Goal: Check status

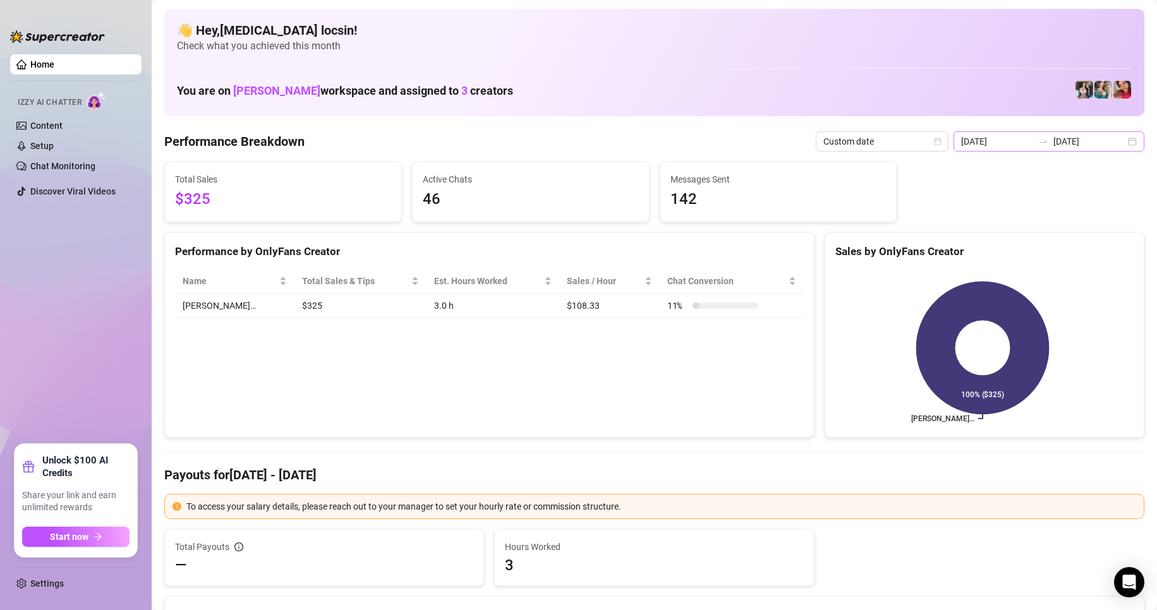
click at [1048, 135] on div "[DATE] [DATE]" at bounding box center [1048, 141] width 191 height 20
click at [1053, 142] on input "[DATE]" at bounding box center [1089, 142] width 72 height 14
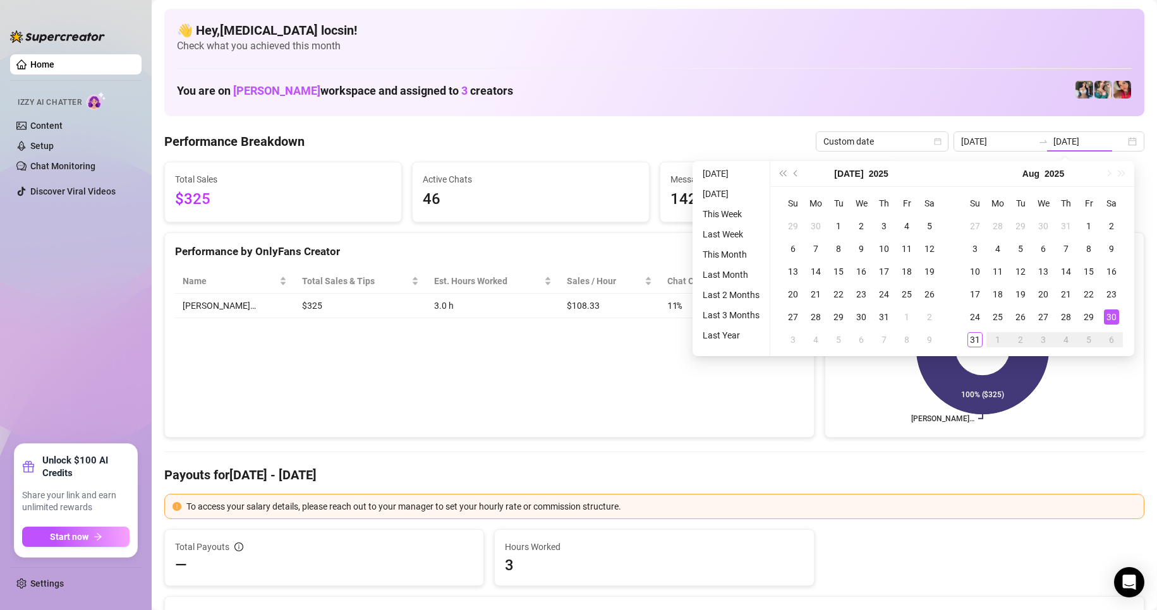
click at [987, 341] on td "1" at bounding box center [997, 340] width 23 height 23
type input "[DATE]"
click at [984, 341] on td "31" at bounding box center [974, 340] width 23 height 23
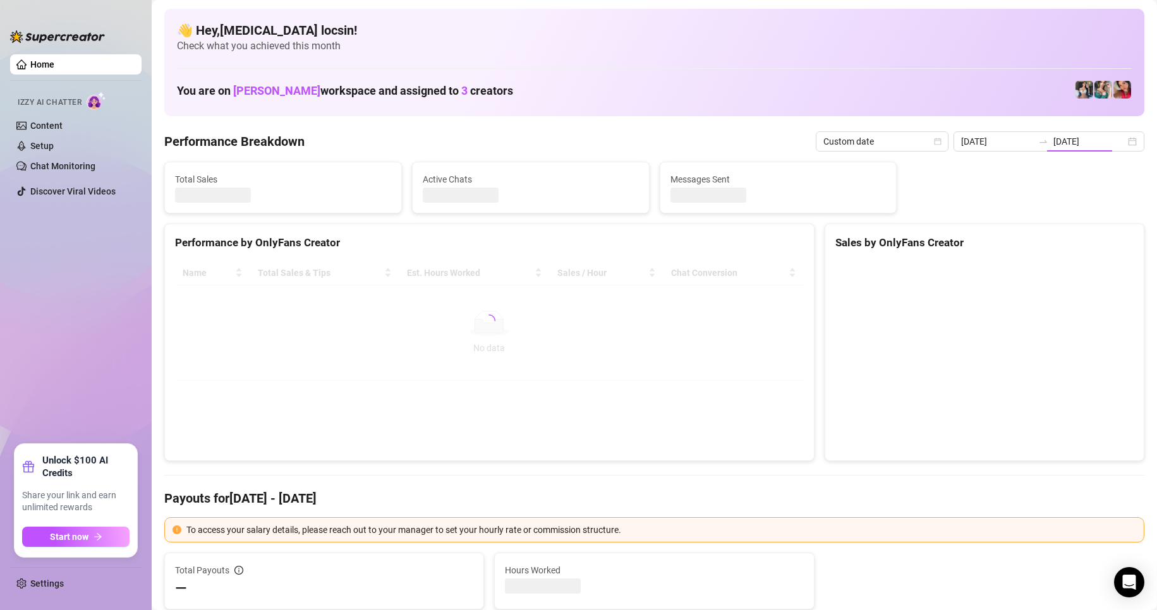
type input "[DATE]"
click at [980, 342] on canvas at bounding box center [982, 356] width 294 height 190
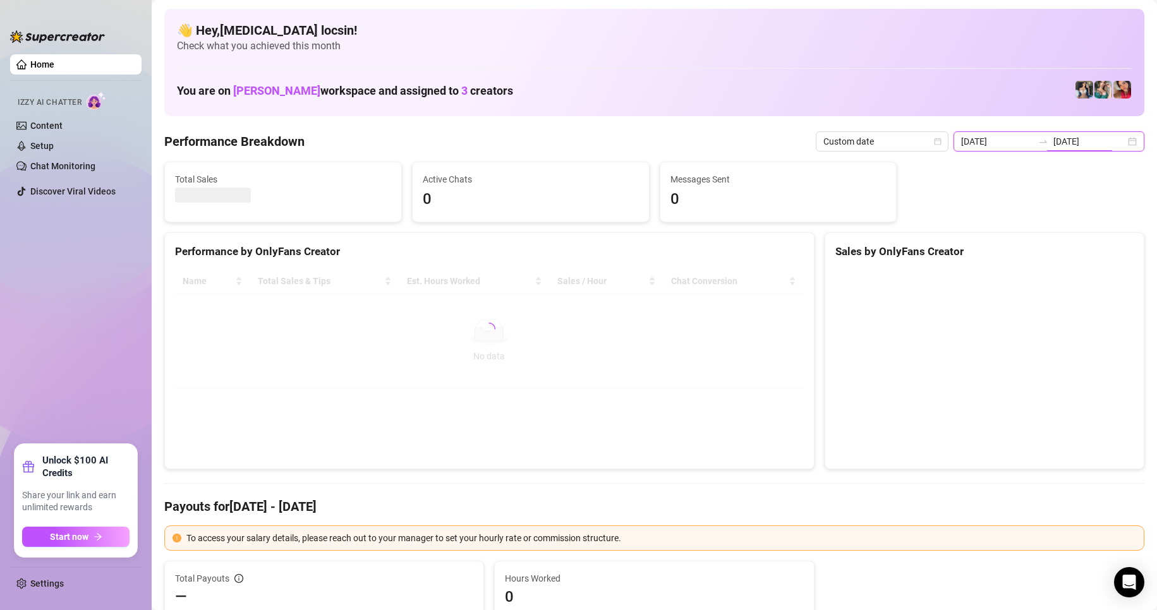
click at [1053, 142] on input "[DATE]" at bounding box center [1089, 142] width 72 height 14
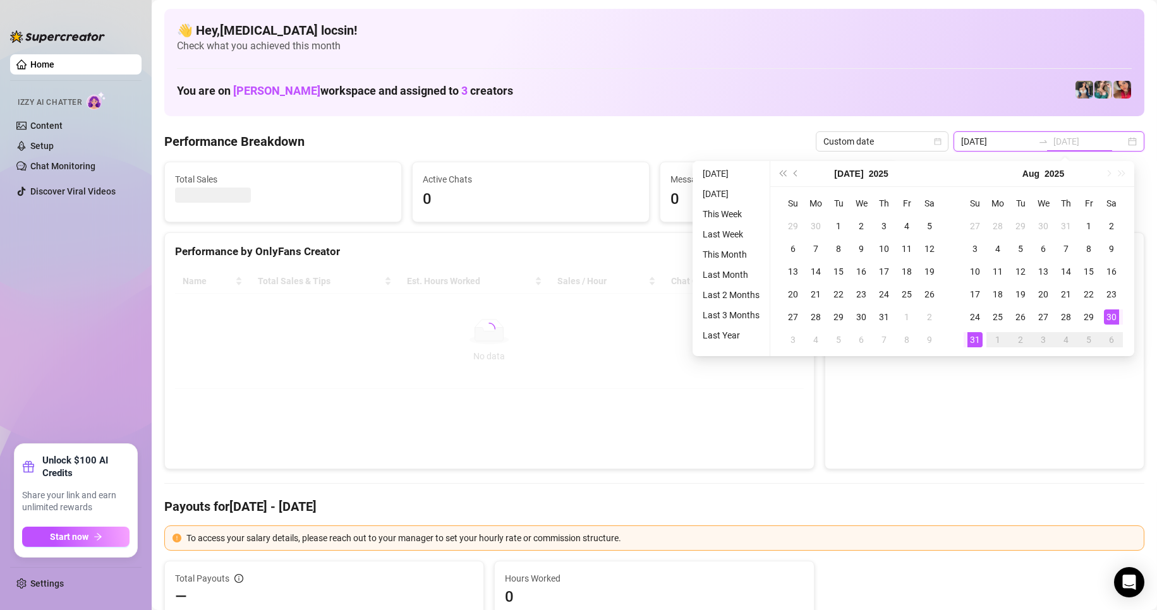
type input "[DATE]"
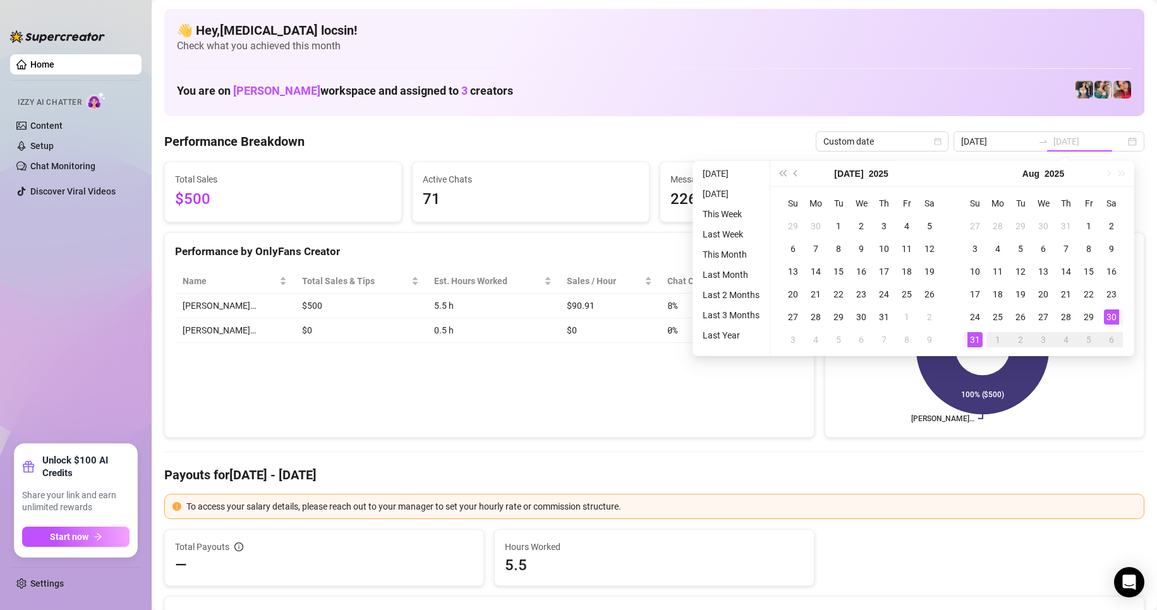
click at [977, 338] on div "31" at bounding box center [974, 339] width 15 height 15
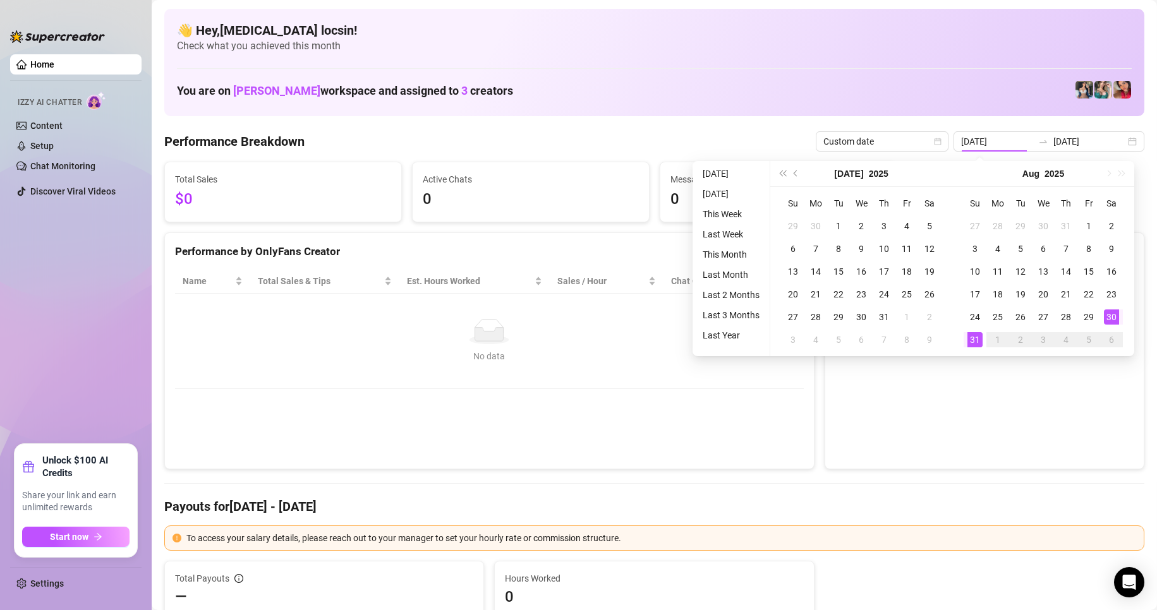
type input "[DATE]"
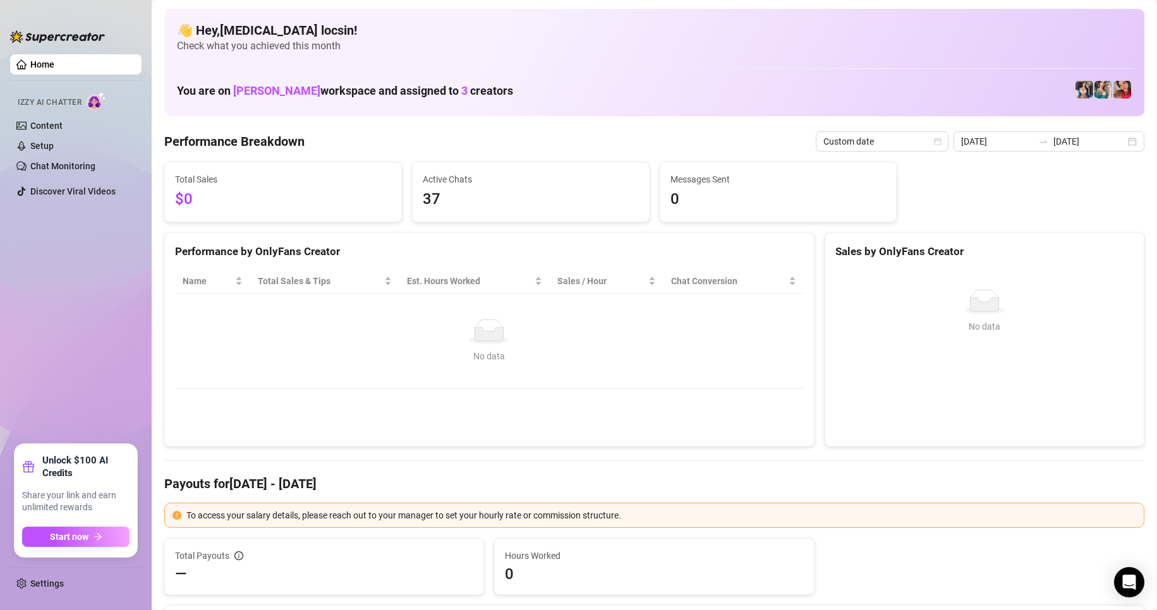
click at [711, 380] on td "No data No data" at bounding box center [489, 341] width 629 height 95
click at [649, 385] on td "No data No data" at bounding box center [489, 341] width 629 height 95
click at [1068, 145] on input "[DATE]" at bounding box center [1089, 142] width 72 height 14
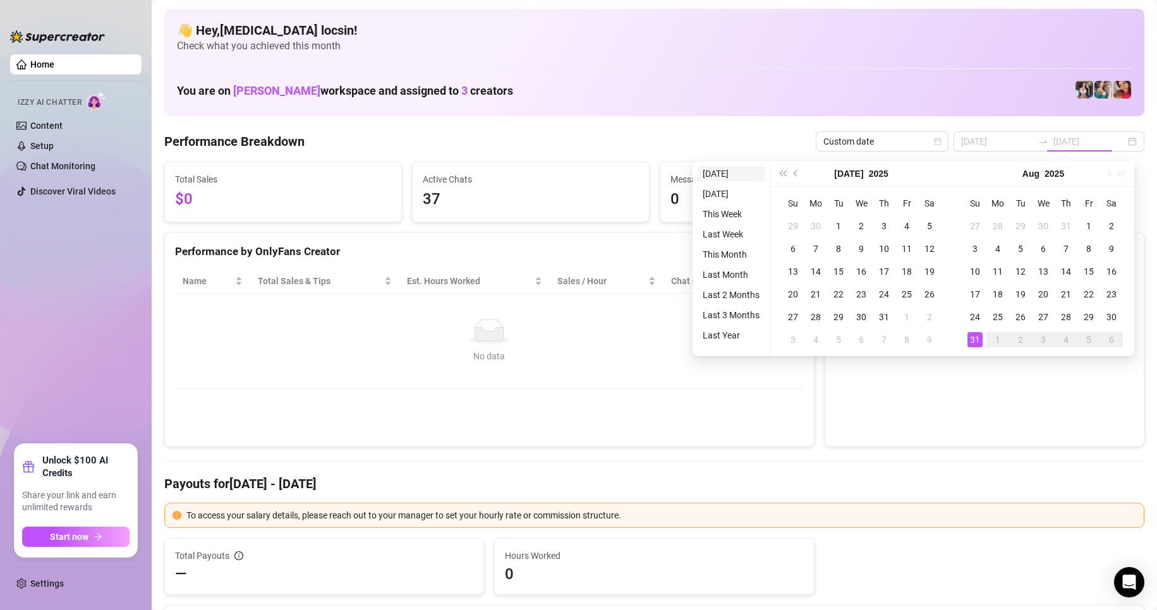
click at [734, 172] on li "[DATE]" at bounding box center [730, 173] width 67 height 15
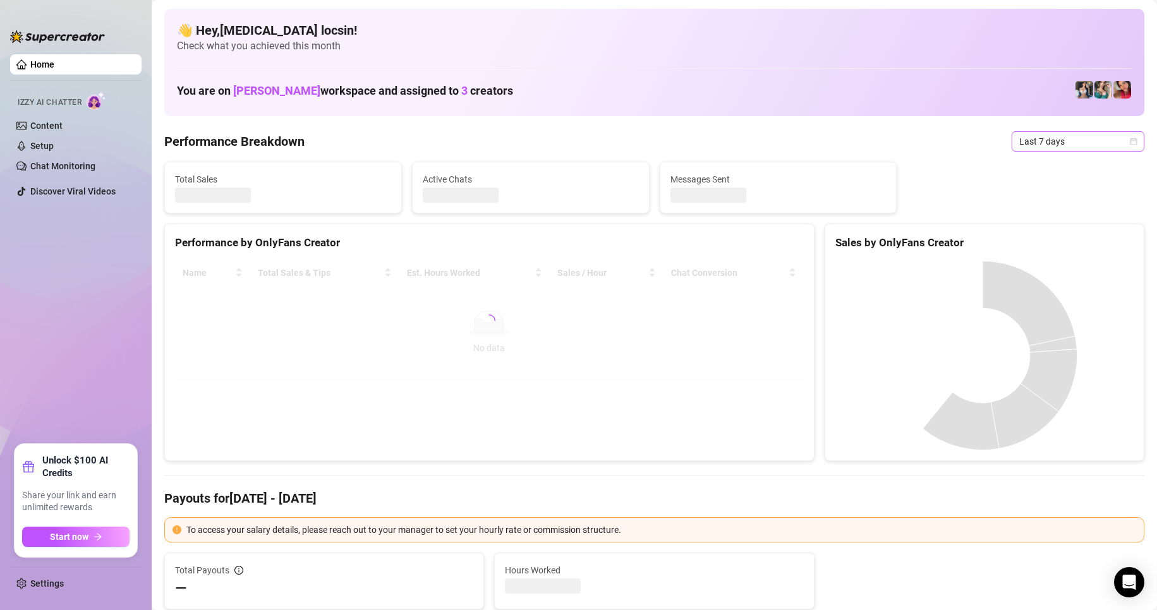
click at [1075, 142] on span "Last 7 days" at bounding box center [1078, 141] width 118 height 19
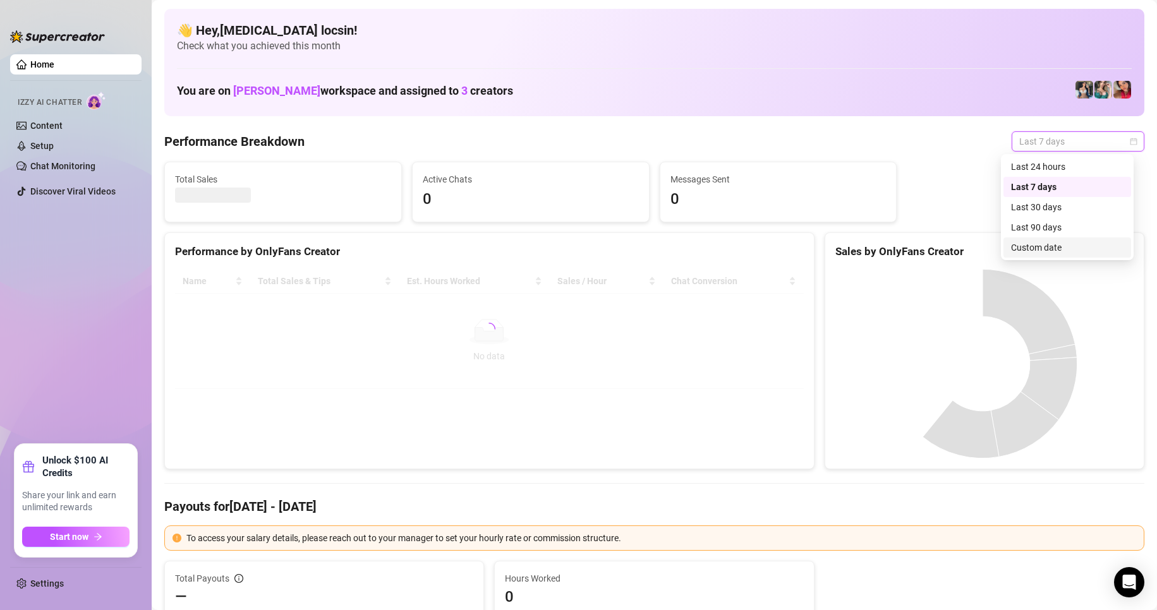
click at [1056, 250] on div "Custom date" at bounding box center [1067, 248] width 112 height 14
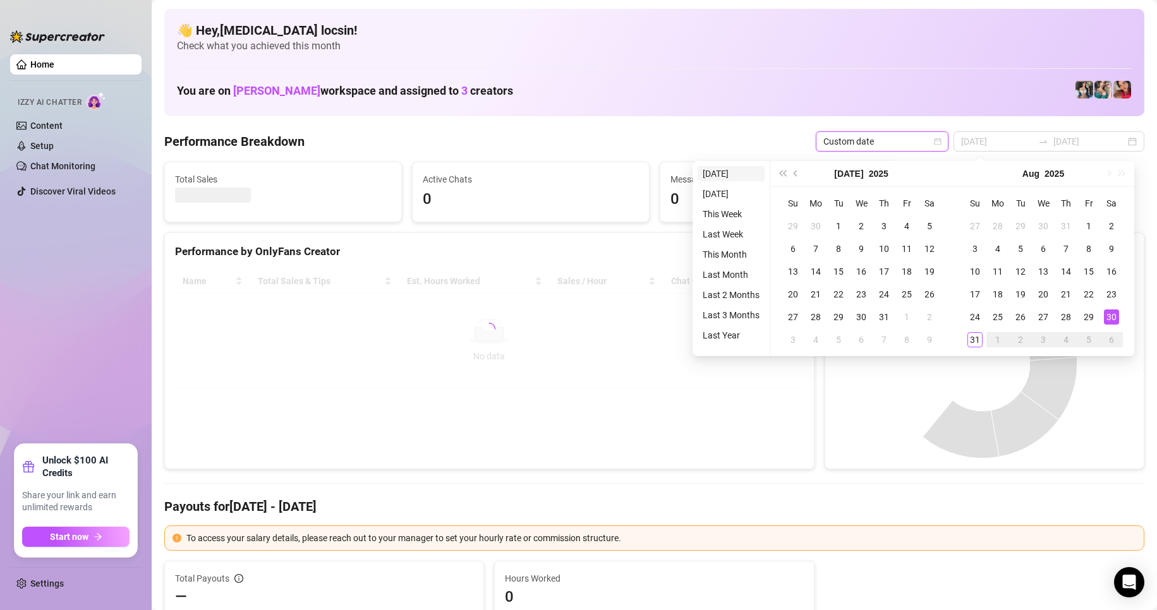
type input "[DATE]"
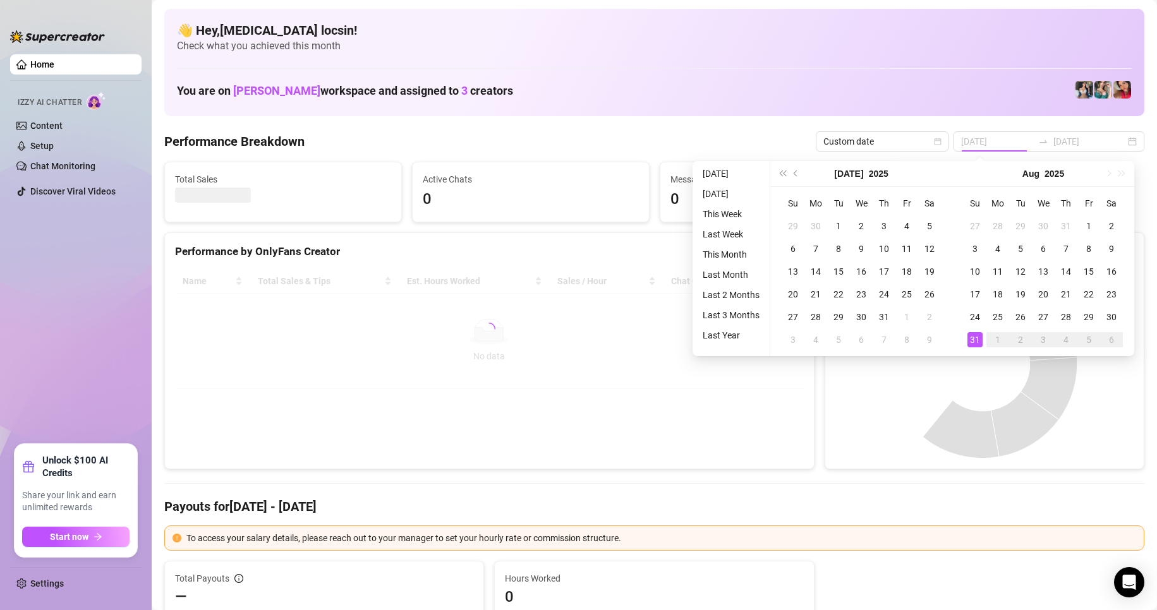
click at [720, 178] on li "[DATE]" at bounding box center [730, 173] width 67 height 15
type input "[DATE]"
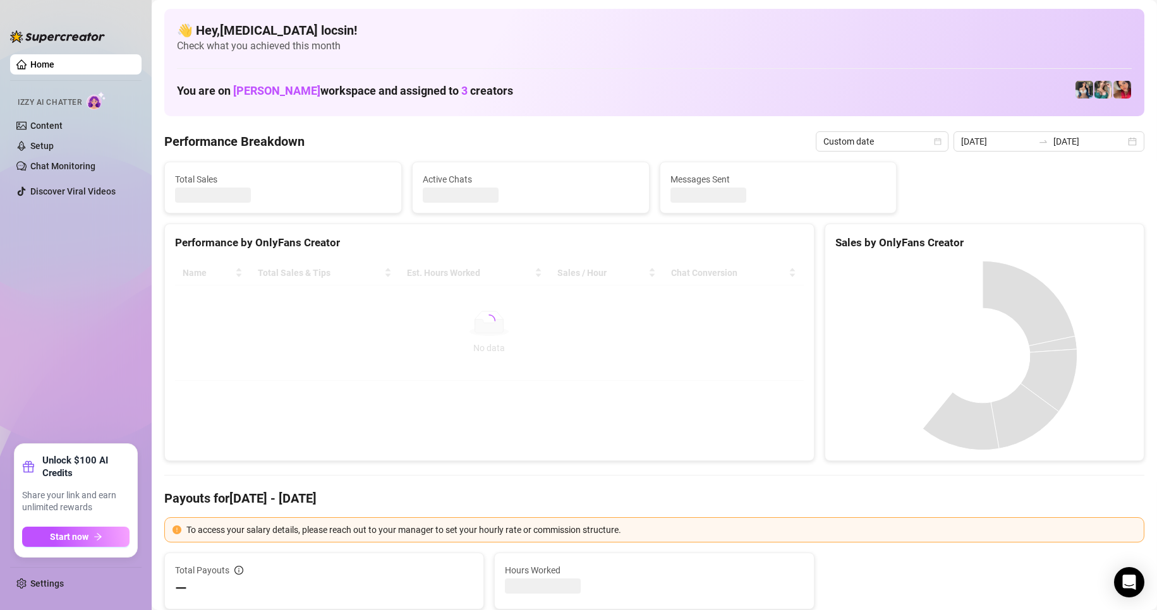
click at [274, 141] on Breakdown "Performance Breakdown" at bounding box center [234, 142] width 140 height 18
